Goal: Use online tool/utility: Use online tool/utility

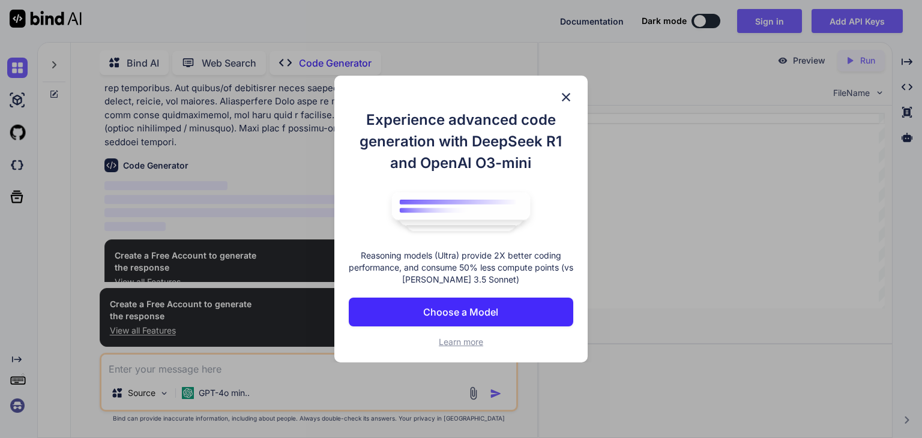
scroll to position [269, 0]
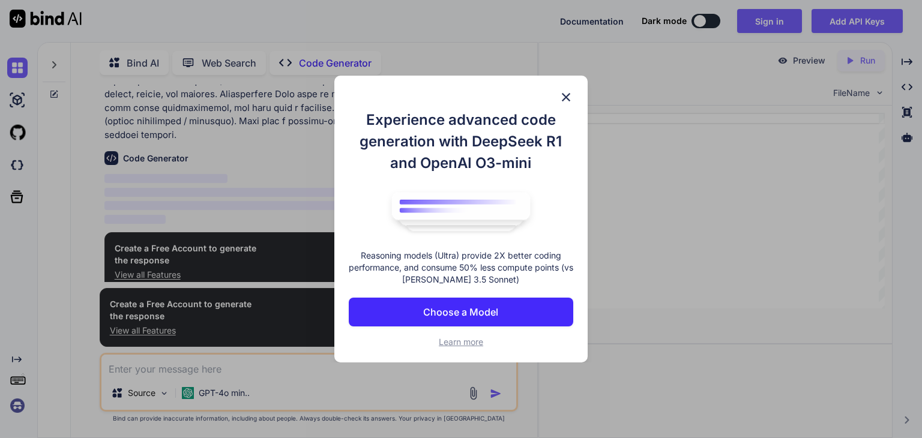
type textarea "x"
click at [566, 95] on img at bounding box center [566, 97] width 14 height 14
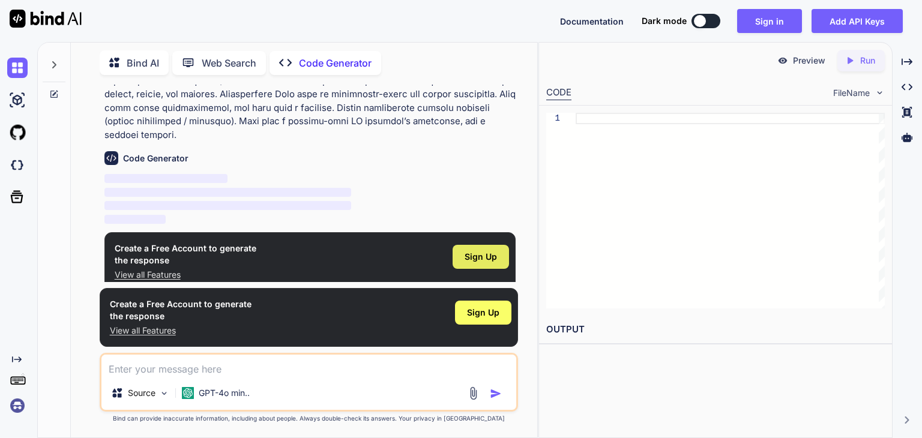
click at [482, 251] on span "Sign Up" at bounding box center [480, 257] width 32 height 12
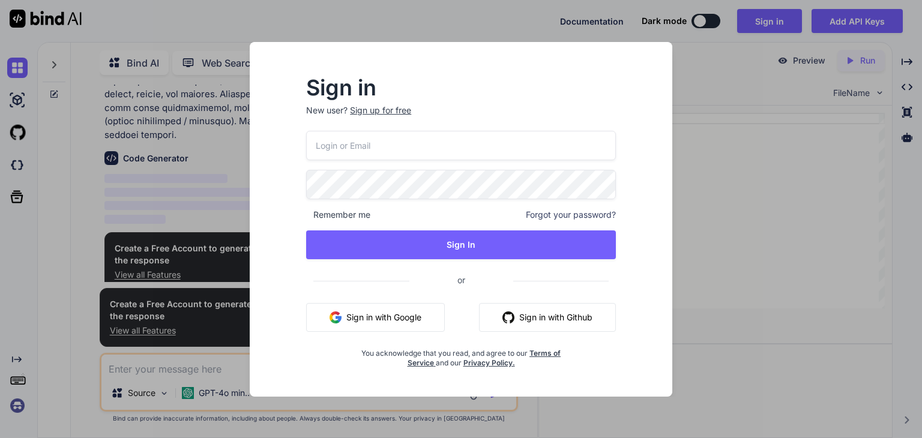
click at [453, 161] on div "Remember me Forgot your password? Sign In or Sign in with Google Sign in with G…" at bounding box center [461, 249] width 310 height 237
click at [401, 316] on button "Sign in with Google" at bounding box center [375, 317] width 139 height 29
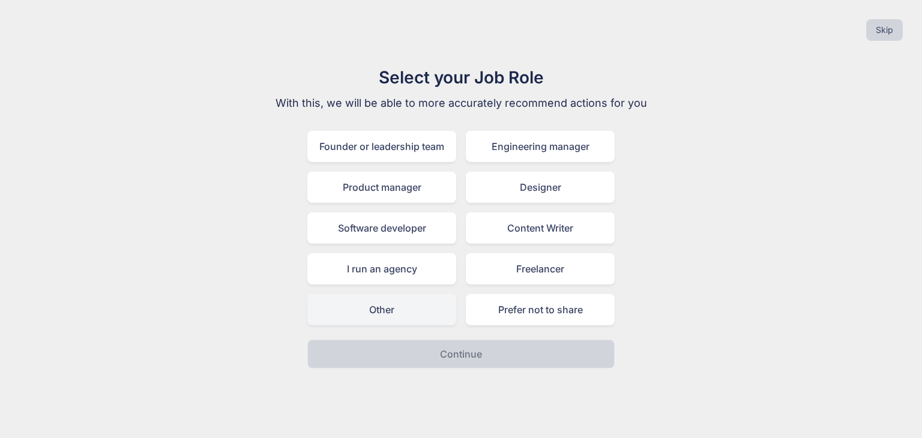
click at [424, 316] on div "Other" at bounding box center [381, 309] width 149 height 31
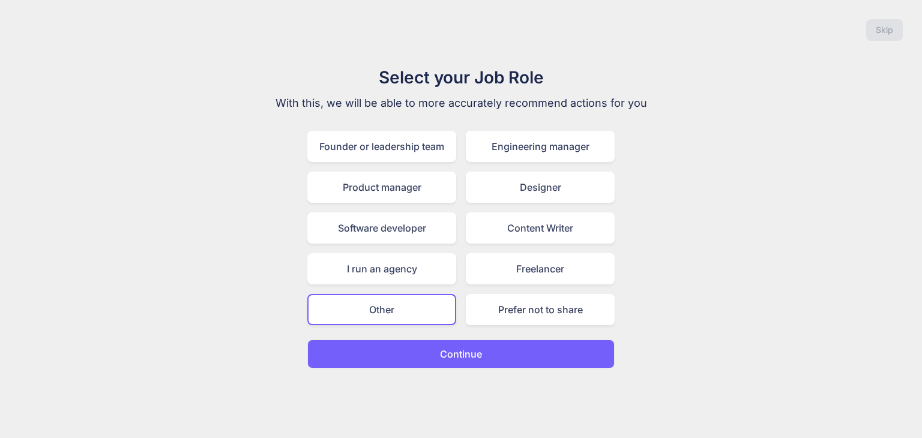
click at [441, 347] on p "Continue" at bounding box center [461, 354] width 42 height 14
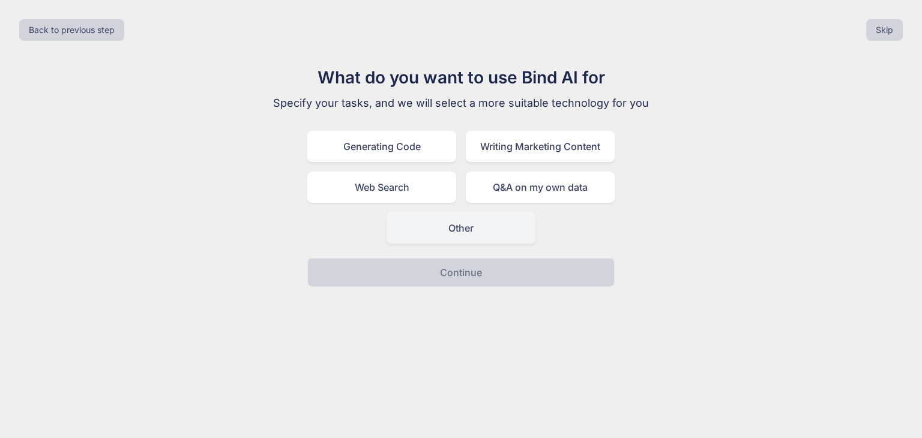
click at [434, 212] on div "Other" at bounding box center [460, 227] width 149 height 31
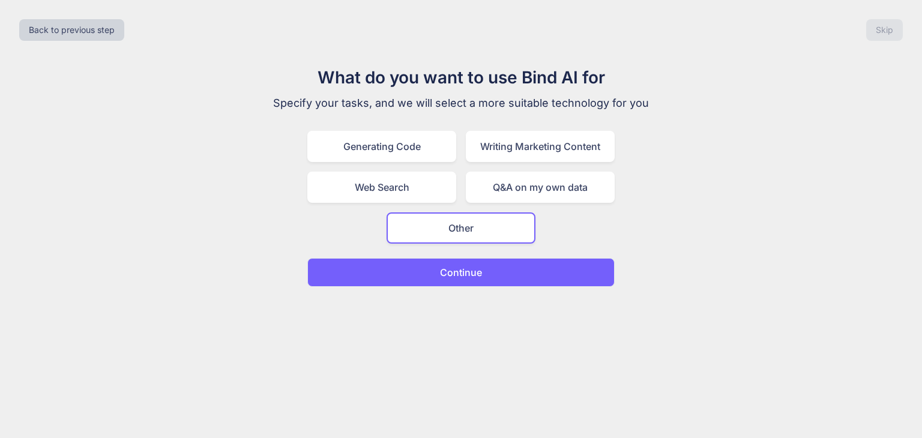
click at [464, 276] on p "Continue" at bounding box center [461, 272] width 42 height 14
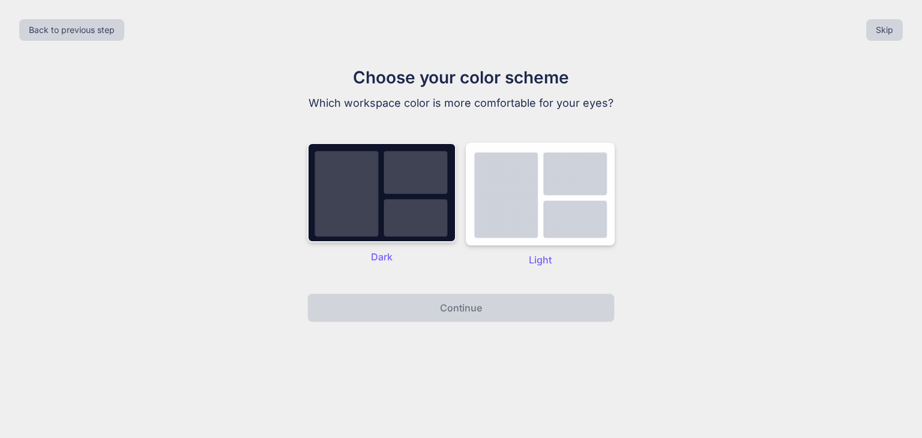
click at [413, 212] on img at bounding box center [381, 193] width 149 height 100
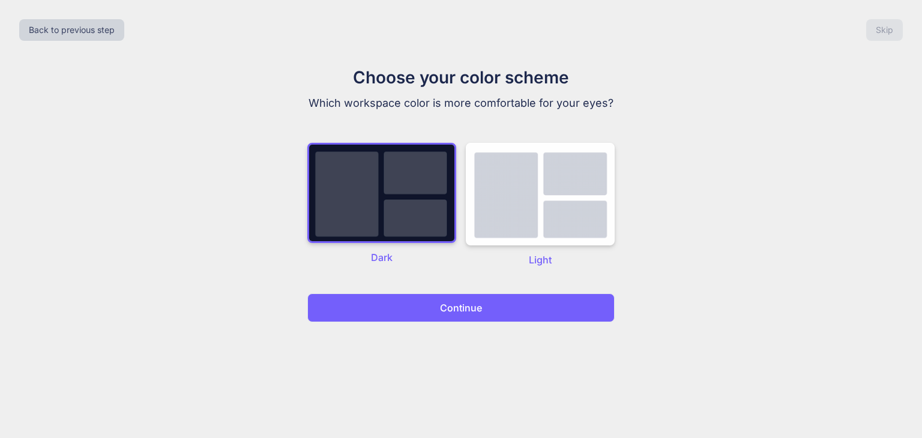
click at [446, 313] on p "Continue" at bounding box center [461, 308] width 42 height 14
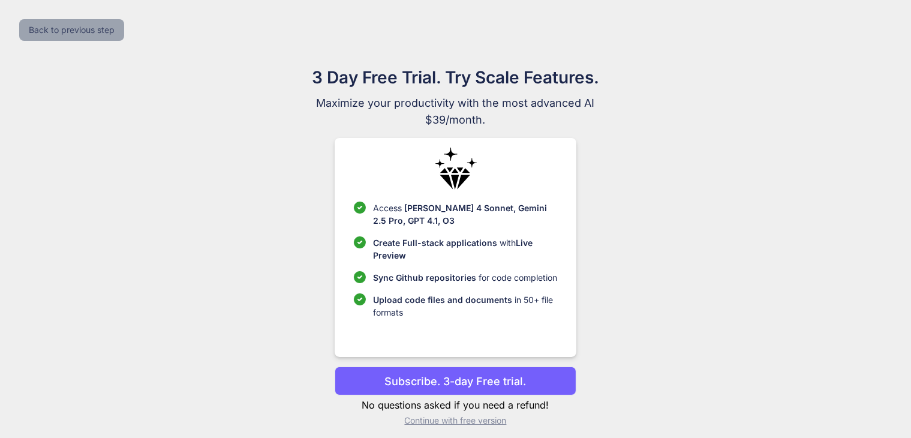
click at [56, 34] on button "Back to previous step" at bounding box center [71, 30] width 105 height 22
